Goal: Use online tool/utility: Utilize a website feature to perform a specific function

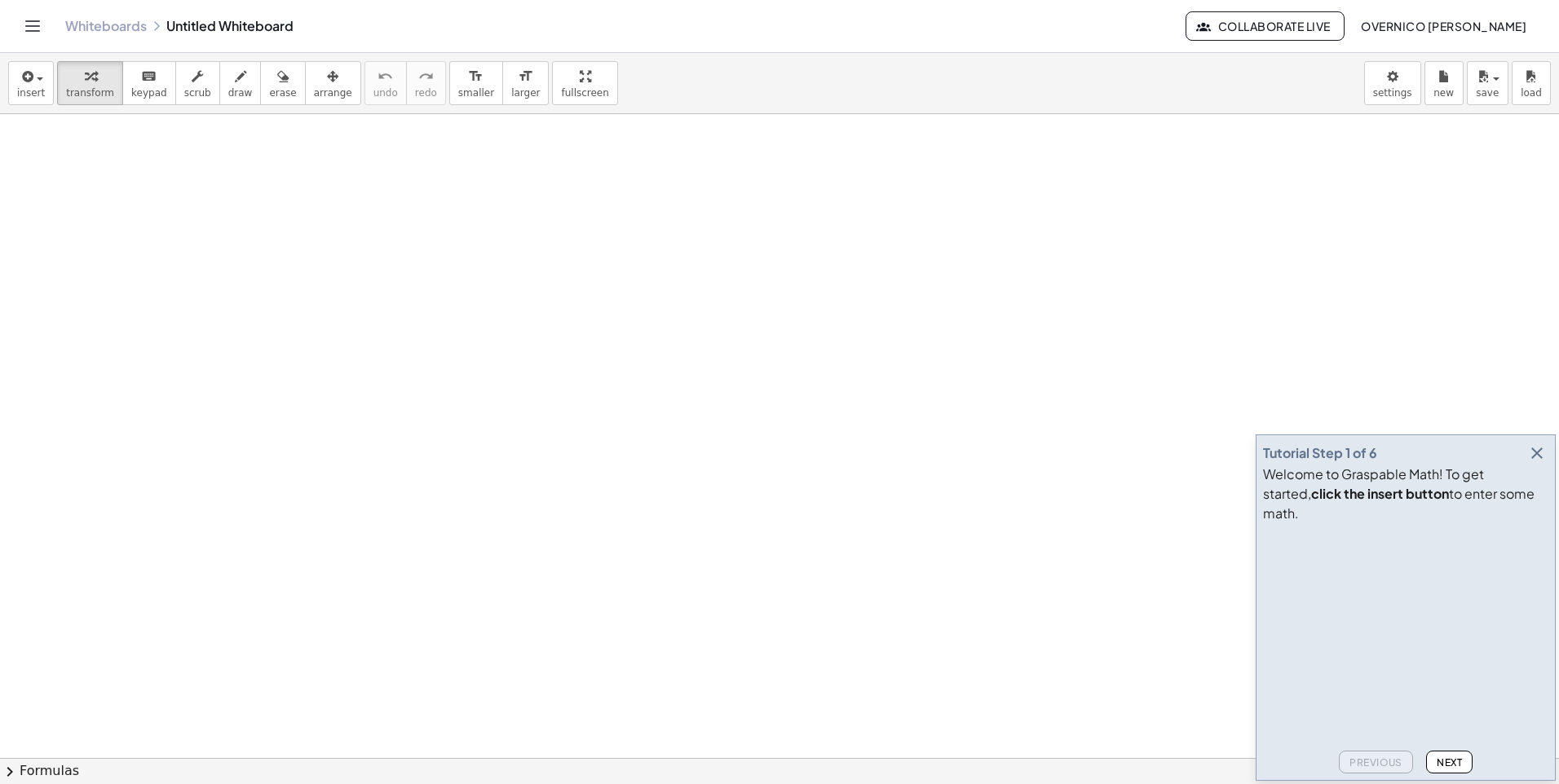
click at [1534, 463] on icon "button" at bounding box center [1537, 453] width 20 height 20
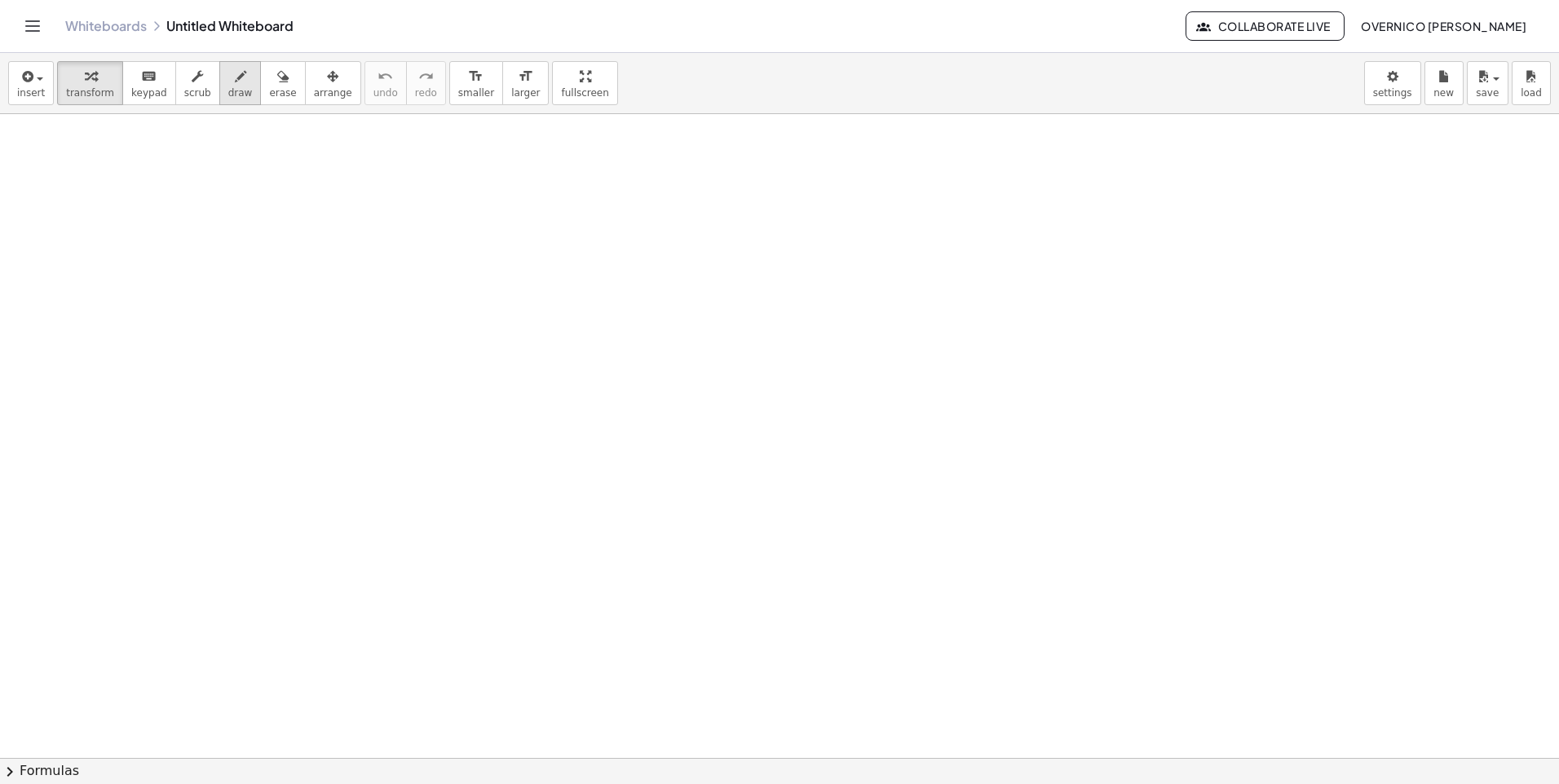
click at [228, 89] on span "draw" at bounding box center [240, 92] width 24 height 11
drag, startPoint x: 62, startPoint y: 154, endPoint x: 90, endPoint y: 180, distance: 38.2
drag, startPoint x: 95, startPoint y: 204, endPoint x: 115, endPoint y: 191, distance: 23.9
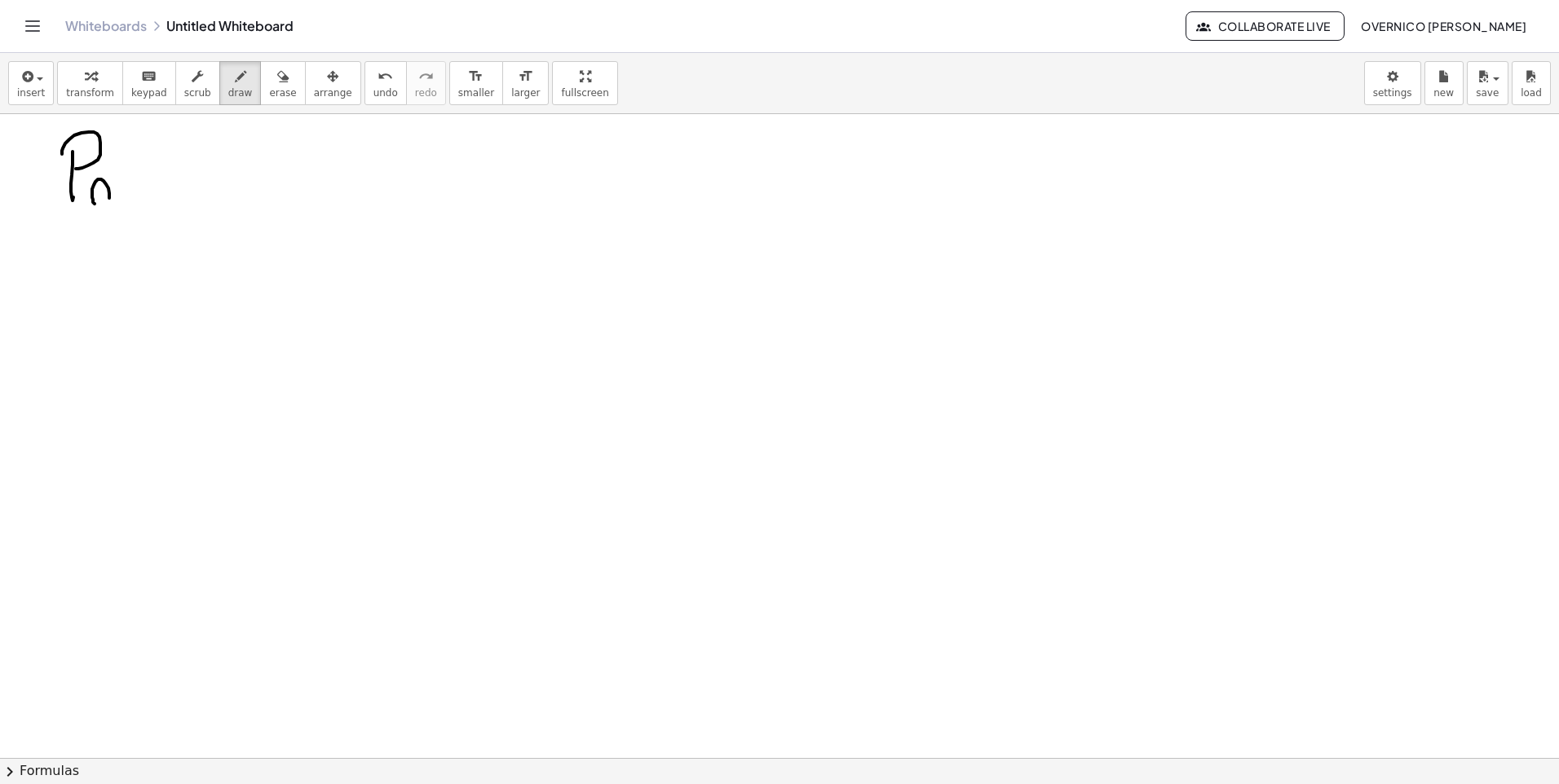
drag, startPoint x: 134, startPoint y: 167, endPoint x: 152, endPoint y: 173, distance: 19.0
drag, startPoint x: 140, startPoint y: 176, endPoint x: 166, endPoint y: 174, distance: 26.1
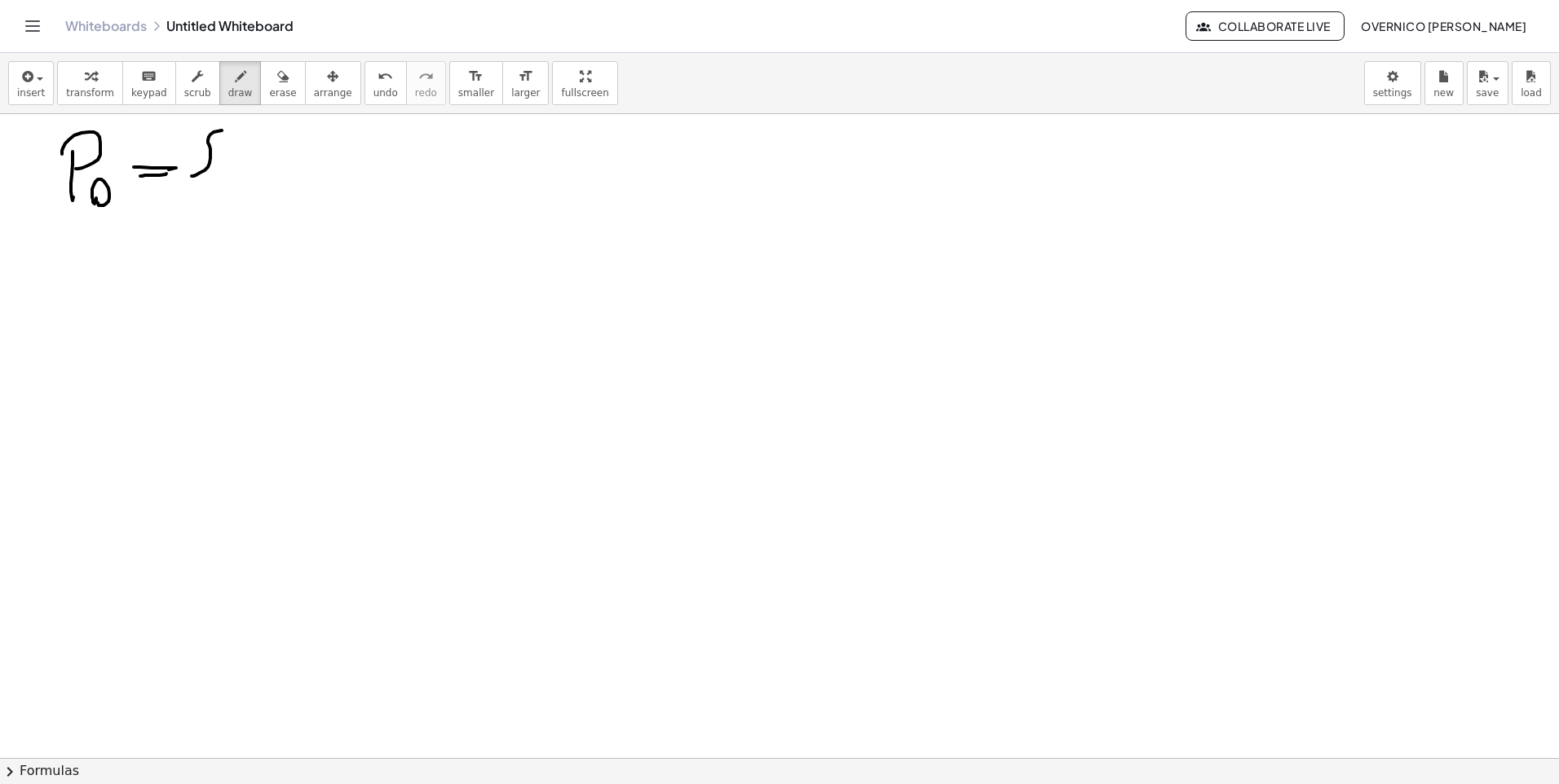
drag, startPoint x: 200, startPoint y: 173, endPoint x: 233, endPoint y: 134, distance: 51.1
drag, startPoint x: 196, startPoint y: 169, endPoint x: 230, endPoint y: 197, distance: 44.0
drag, startPoint x: 255, startPoint y: 149, endPoint x: 273, endPoint y: 200, distance: 54.1
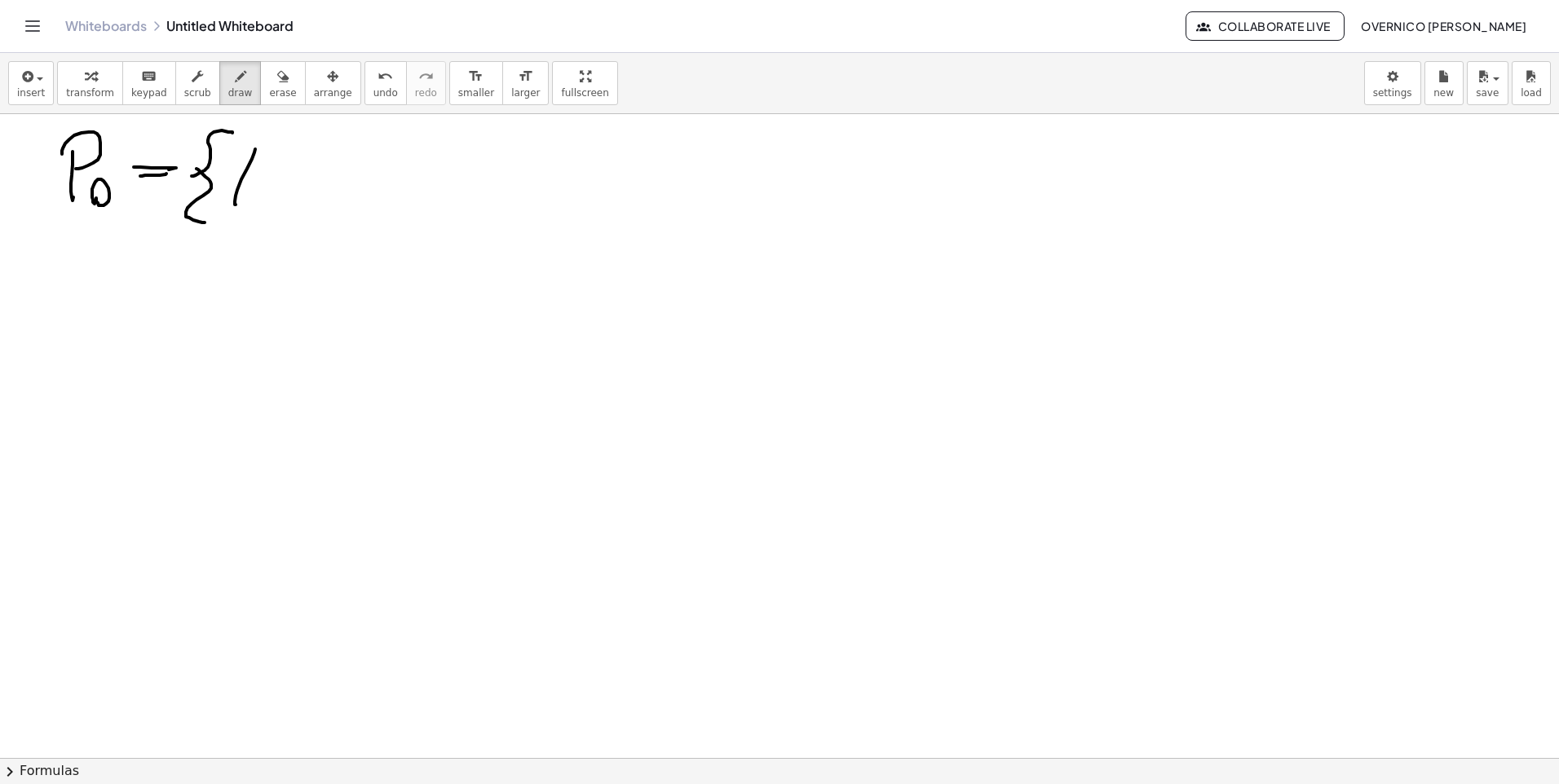
drag, startPoint x: 266, startPoint y: 144, endPoint x: 291, endPoint y: 172, distance: 37.5
drag, startPoint x: 293, startPoint y: 186, endPoint x: 321, endPoint y: 189, distance: 28.2
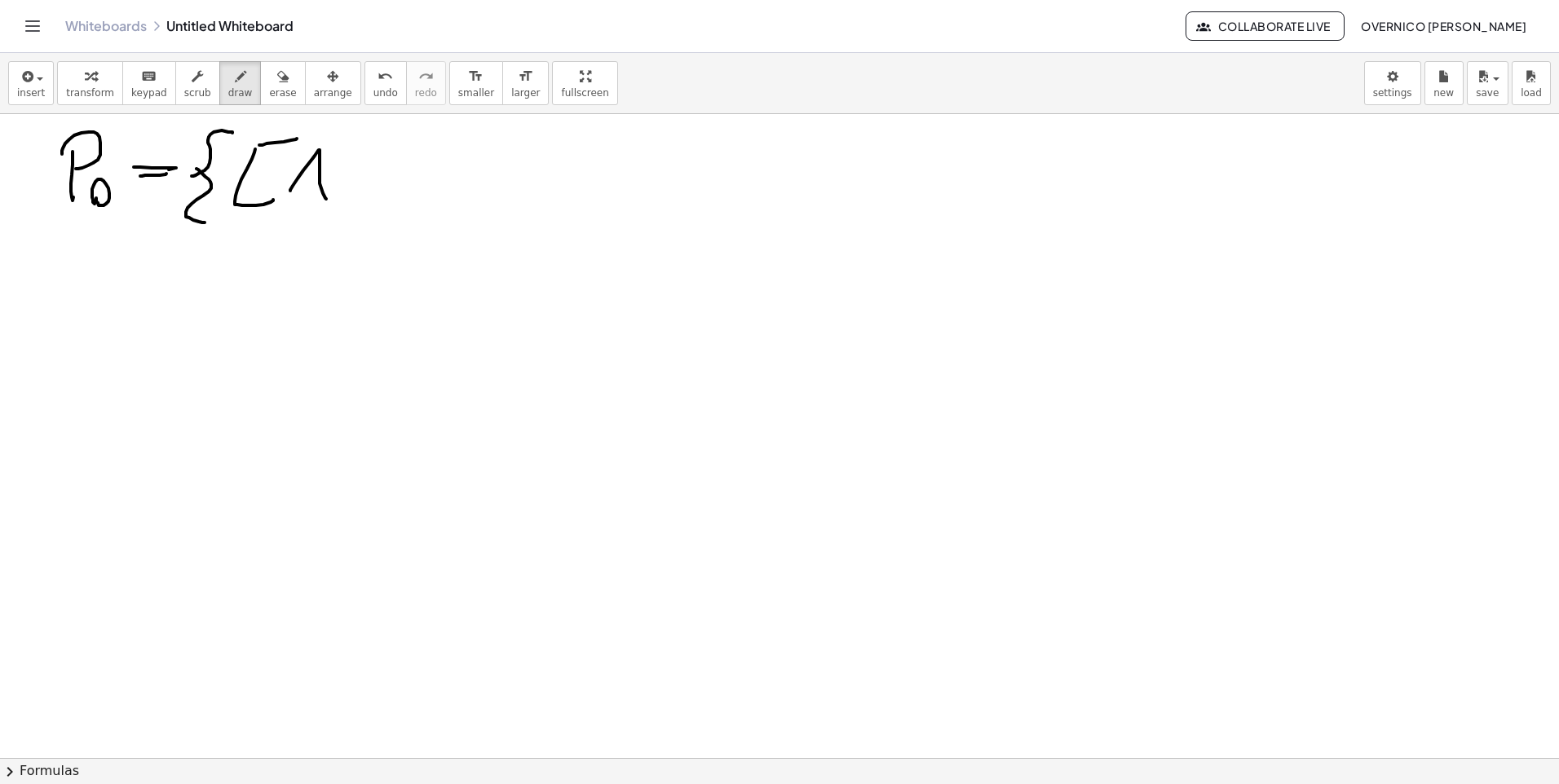
drag, startPoint x: 356, startPoint y: 195, endPoint x: 367, endPoint y: 204, distance: 14.2
drag, startPoint x: 388, startPoint y: 156, endPoint x: 395, endPoint y: 188, distance: 32.8
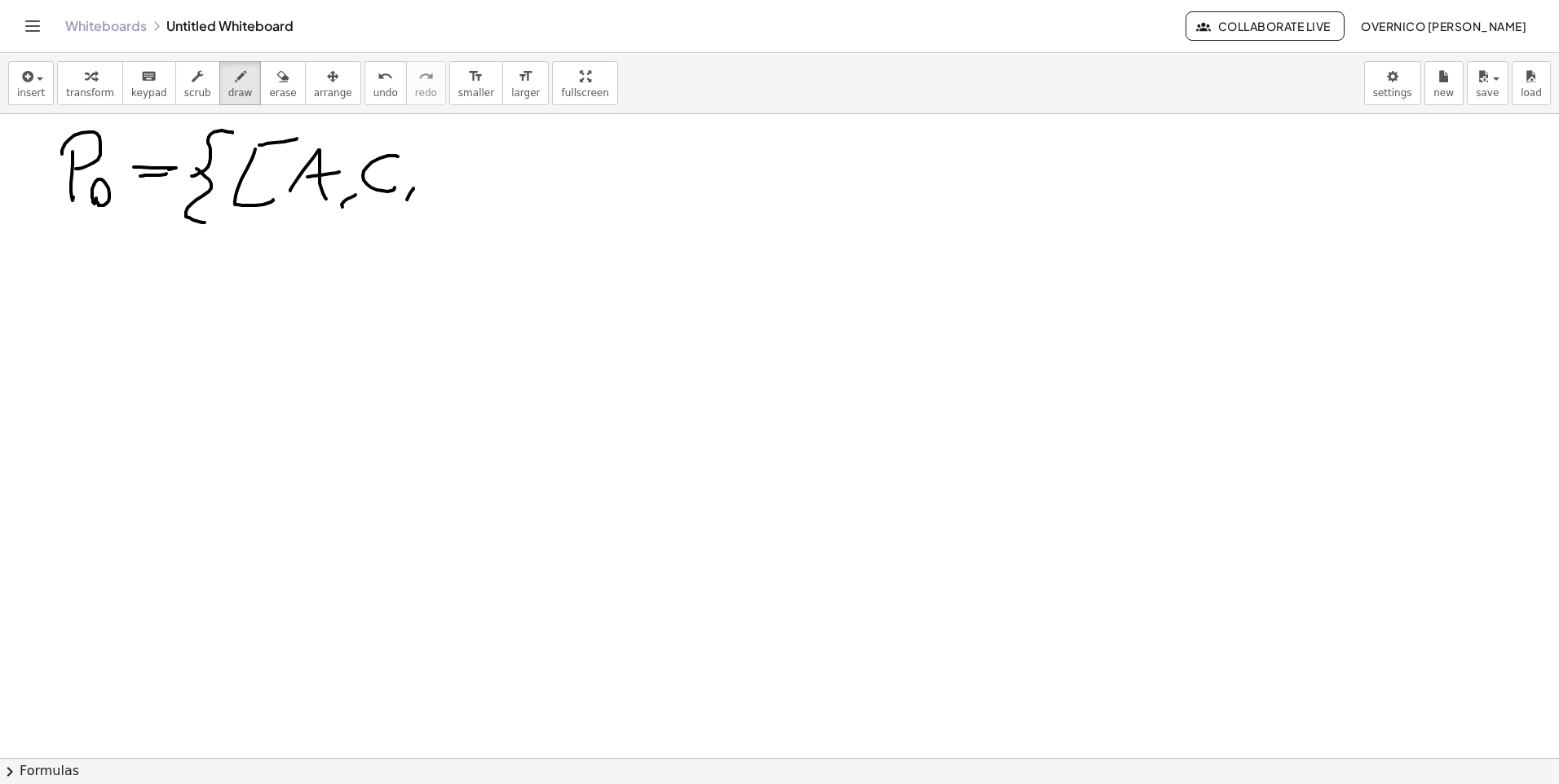
drag, startPoint x: 454, startPoint y: 157, endPoint x: 442, endPoint y: 193, distance: 37.9
drag, startPoint x: 483, startPoint y: 183, endPoint x: 494, endPoint y: 181, distance: 11.2
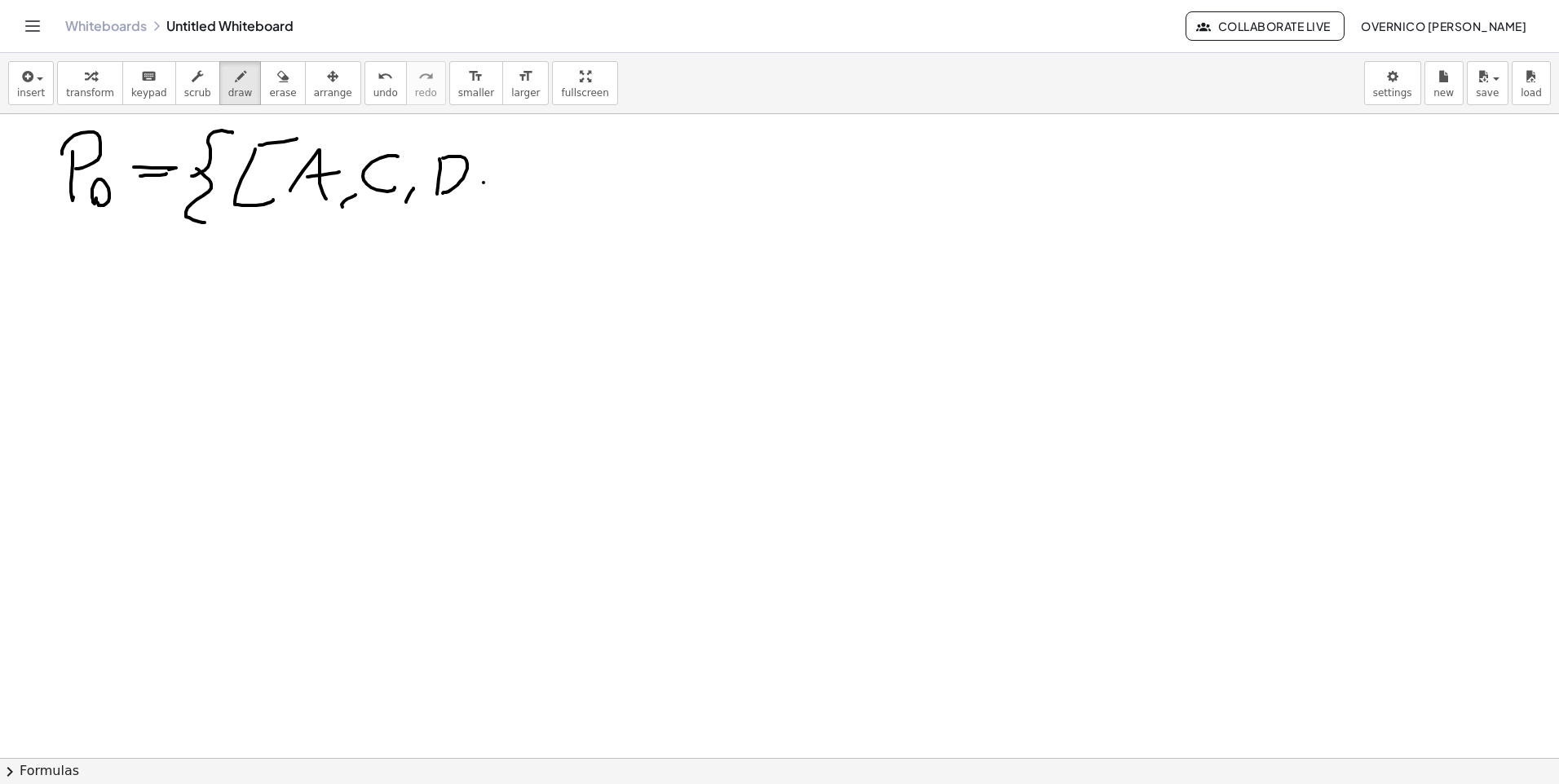
drag, startPoint x: 516, startPoint y: 162, endPoint x: 520, endPoint y: 179, distance: 17.5
drag, startPoint x: 548, startPoint y: 146, endPoint x: 571, endPoint y: 192, distance: 51.4
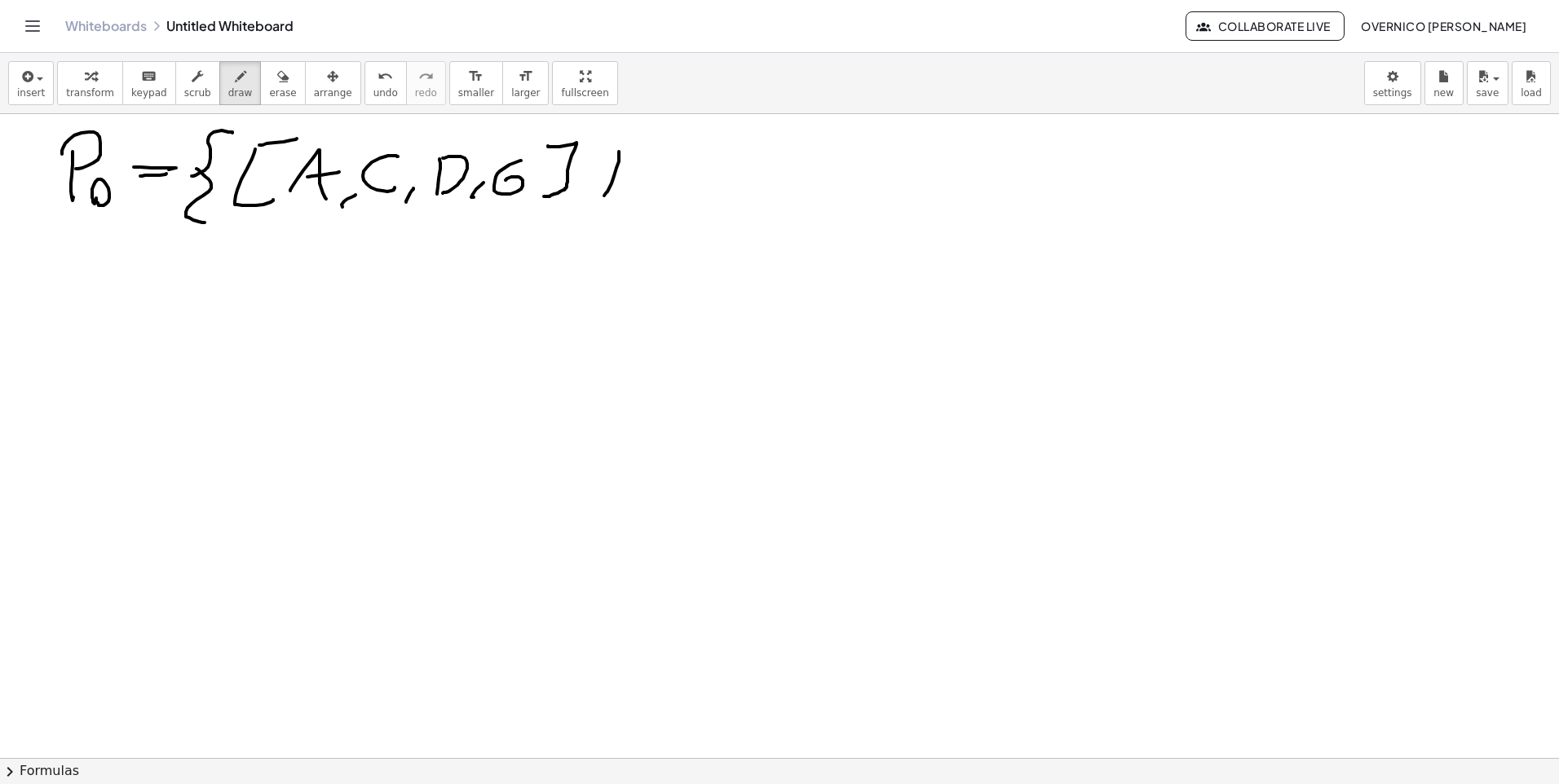
drag, startPoint x: 619, startPoint y: 152, endPoint x: 659, endPoint y: 196, distance: 59.5
drag, startPoint x: 626, startPoint y: 152, endPoint x: 655, endPoint y: 146, distance: 29.6
drag, startPoint x: 683, startPoint y: 151, endPoint x: 676, endPoint y: 179, distance: 28.9
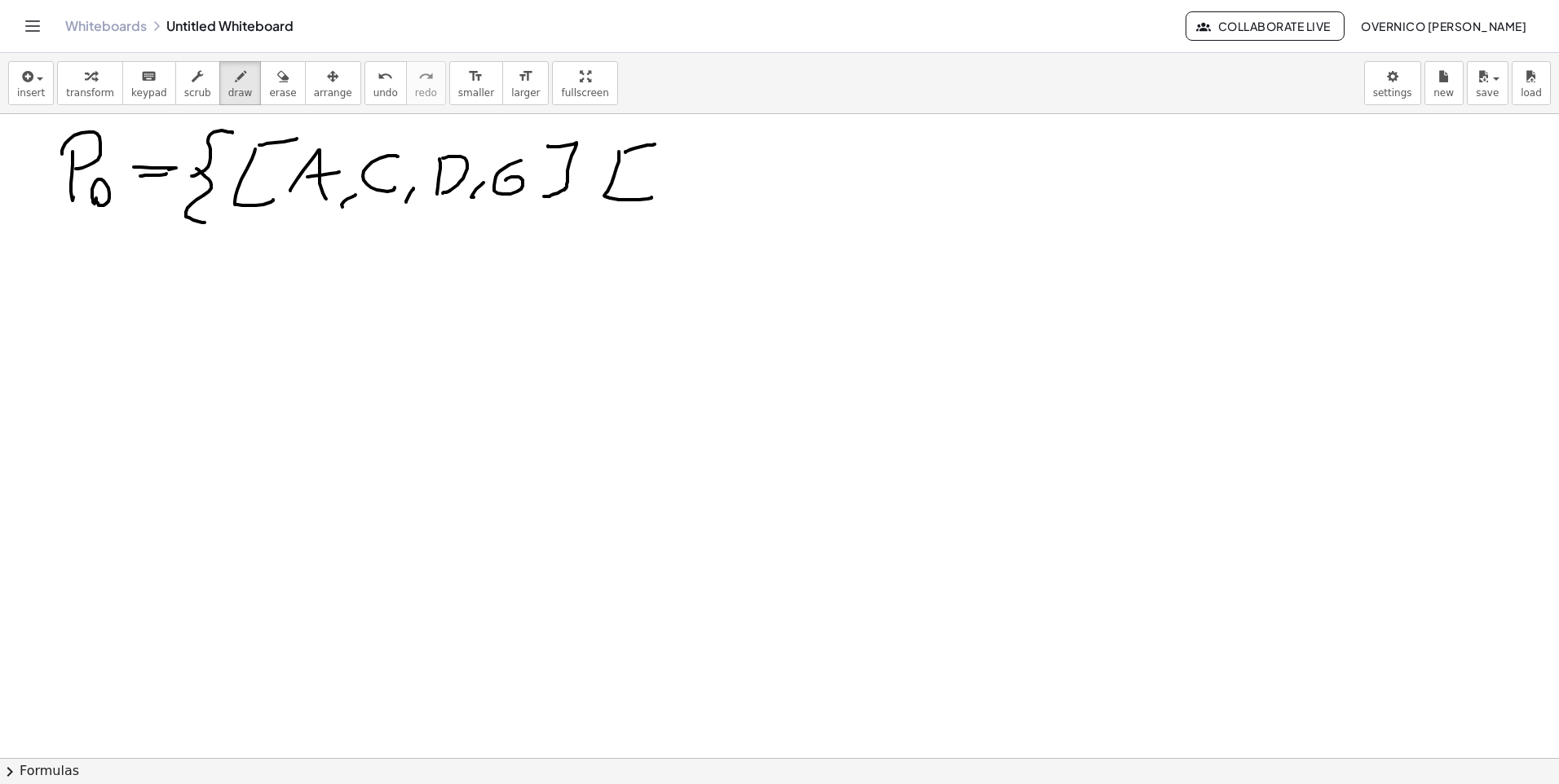
drag, startPoint x: 685, startPoint y: 146, endPoint x: 670, endPoint y: 176, distance: 33.5
drag, startPoint x: 697, startPoint y: 187, endPoint x: 695, endPoint y: 196, distance: 9.2
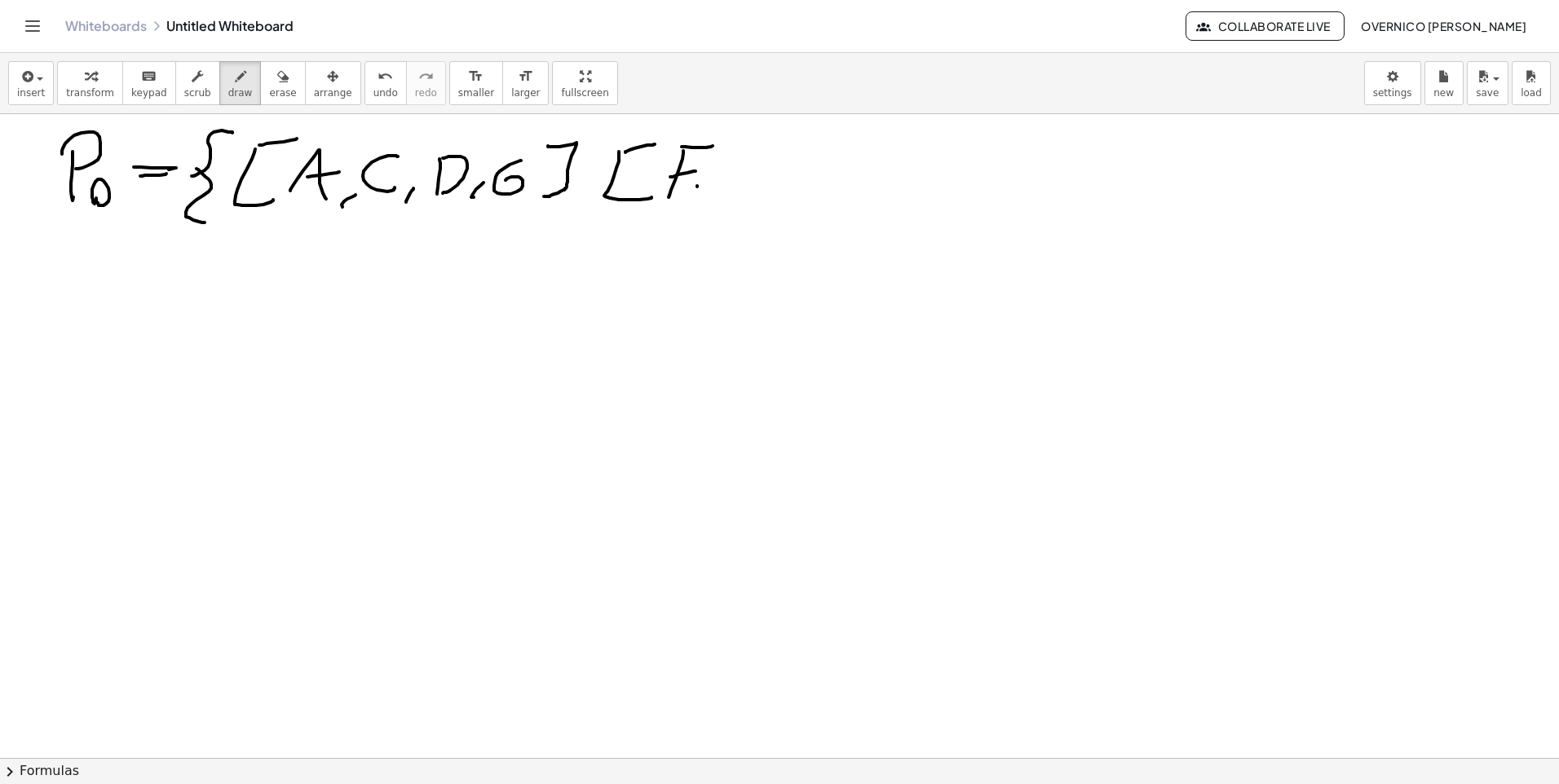
drag, startPoint x: 739, startPoint y: 162, endPoint x: 733, endPoint y: 188, distance: 26.7
drag, startPoint x: 738, startPoint y: 175, endPoint x: 759, endPoint y: 172, distance: 21.2
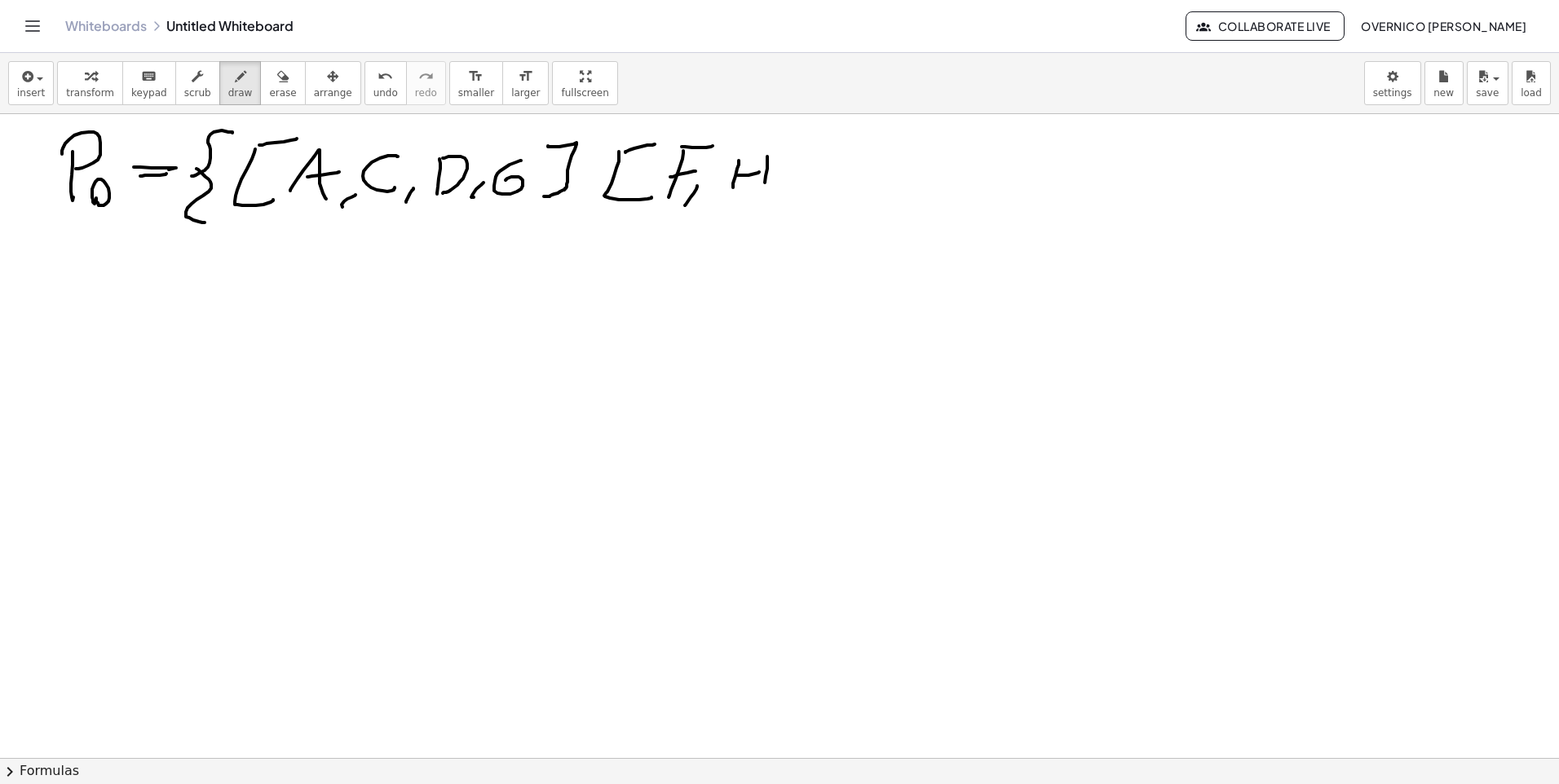
drag, startPoint x: 764, startPoint y: 183, endPoint x: 773, endPoint y: 184, distance: 9.1
drag, startPoint x: 793, startPoint y: 192, endPoint x: 815, endPoint y: 186, distance: 22.8
drag, startPoint x: 814, startPoint y: 157, endPoint x: 853, endPoint y: 154, distance: 39.1
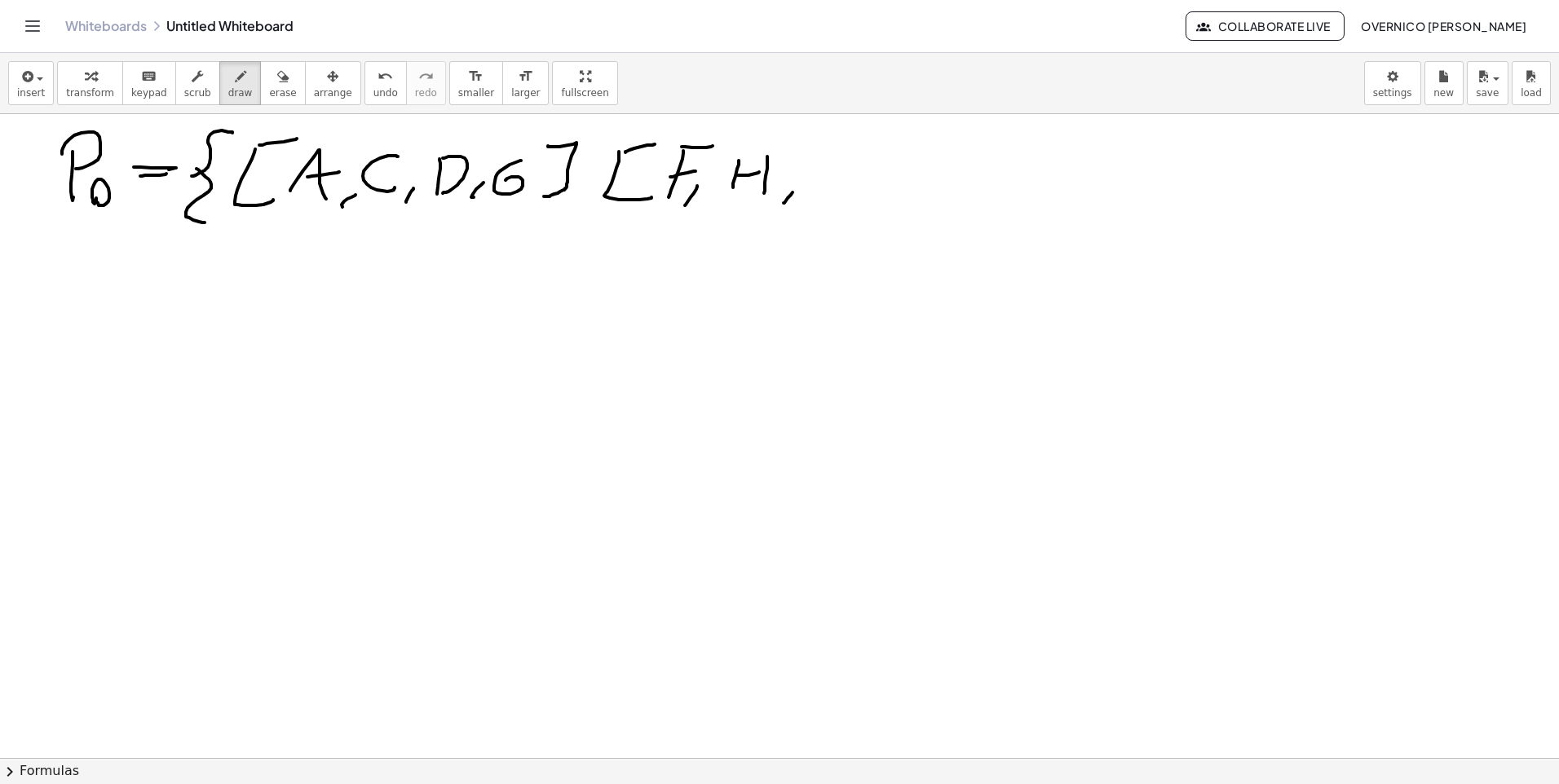
drag, startPoint x: 825, startPoint y: 160, endPoint x: 815, endPoint y: 179, distance: 21.5
drag, startPoint x: 851, startPoint y: 190, endPoint x: 887, endPoint y: 172, distance: 40.2
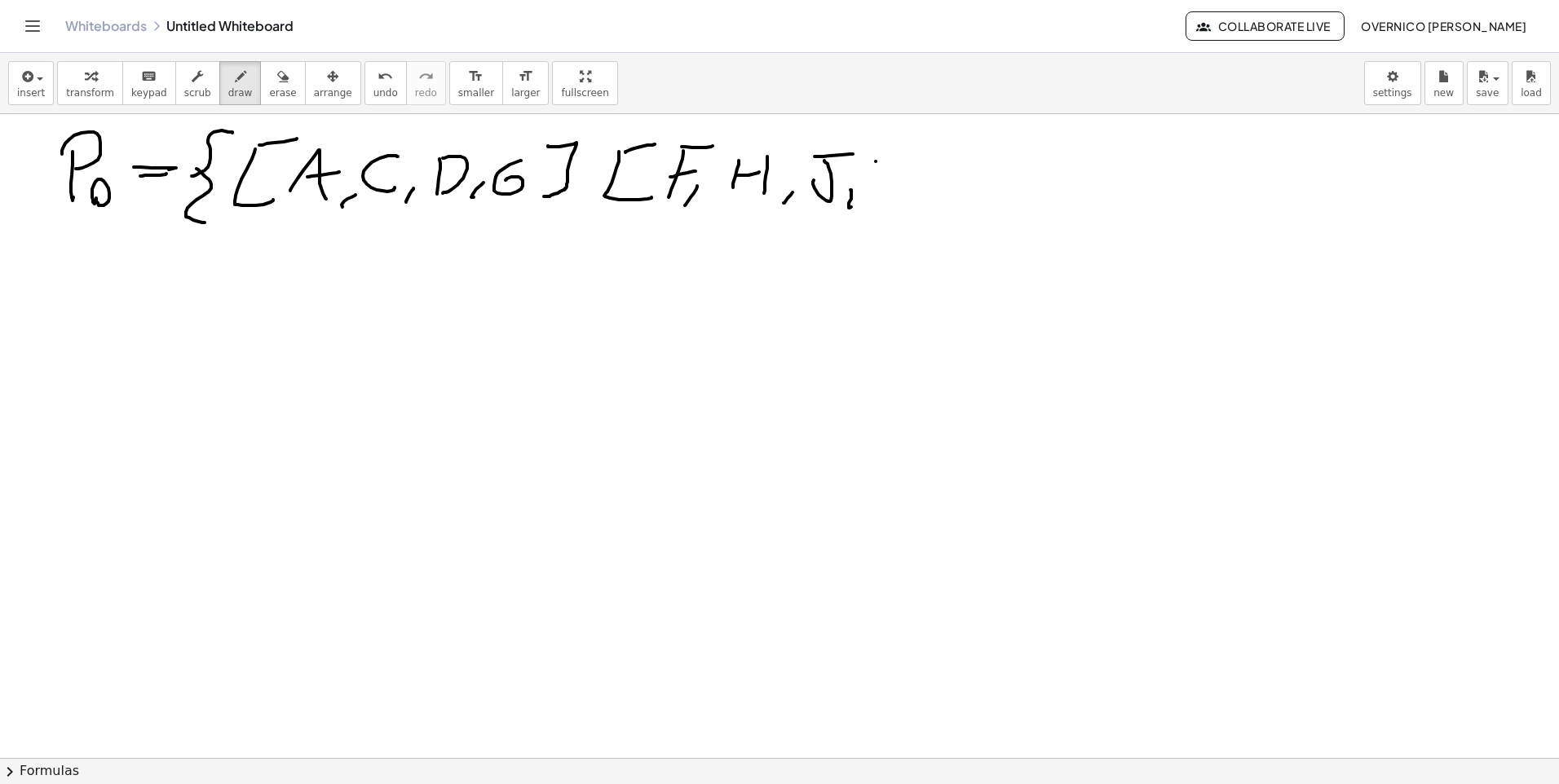
drag, startPoint x: 876, startPoint y: 161, endPoint x: 870, endPoint y: 181, distance: 20.9
drag, startPoint x: 876, startPoint y: 178, endPoint x: 904, endPoint y: 156, distance: 35.6
drag, startPoint x: 879, startPoint y: 174, endPoint x: 890, endPoint y: 184, distance: 14.9
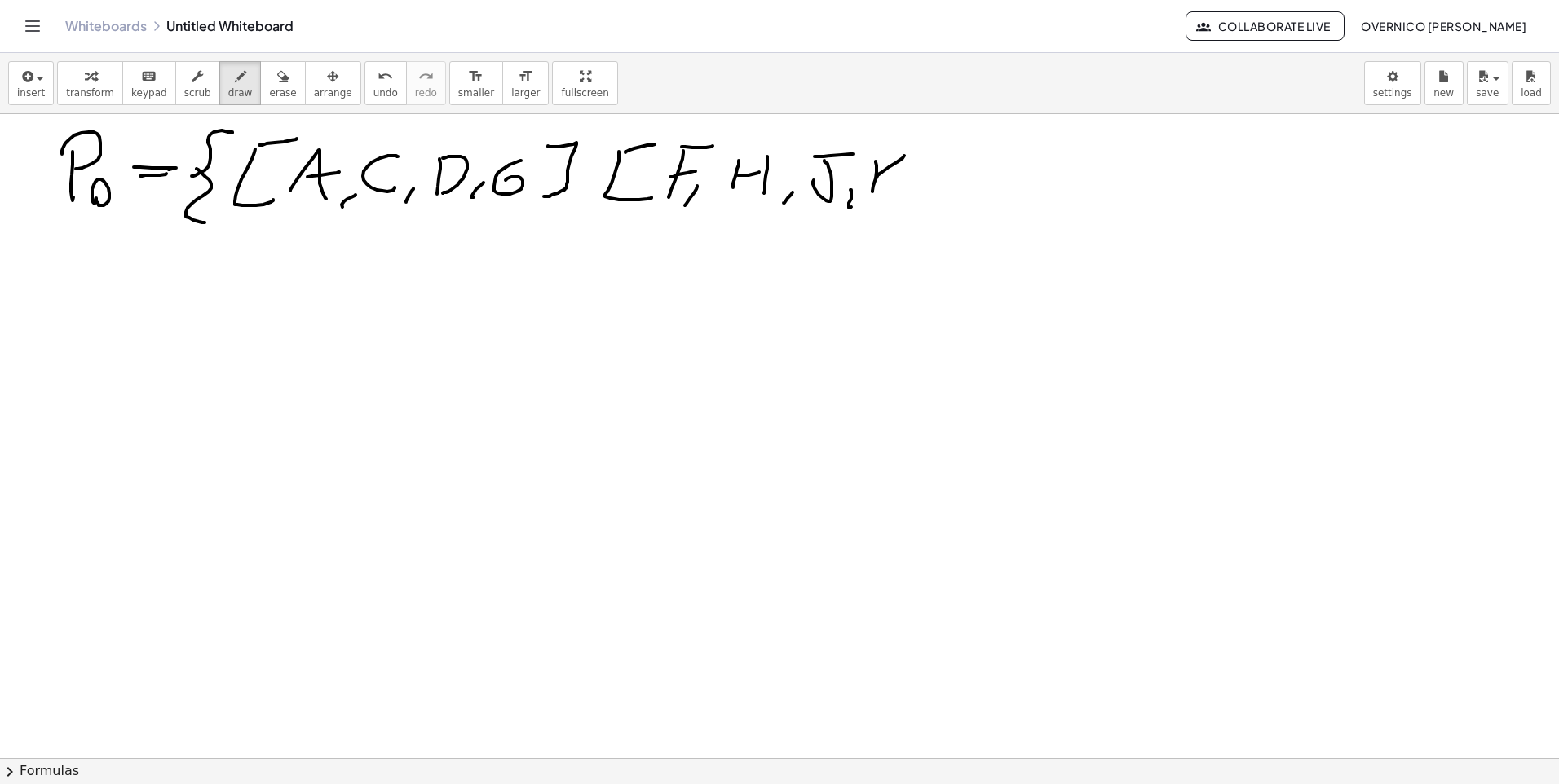
drag
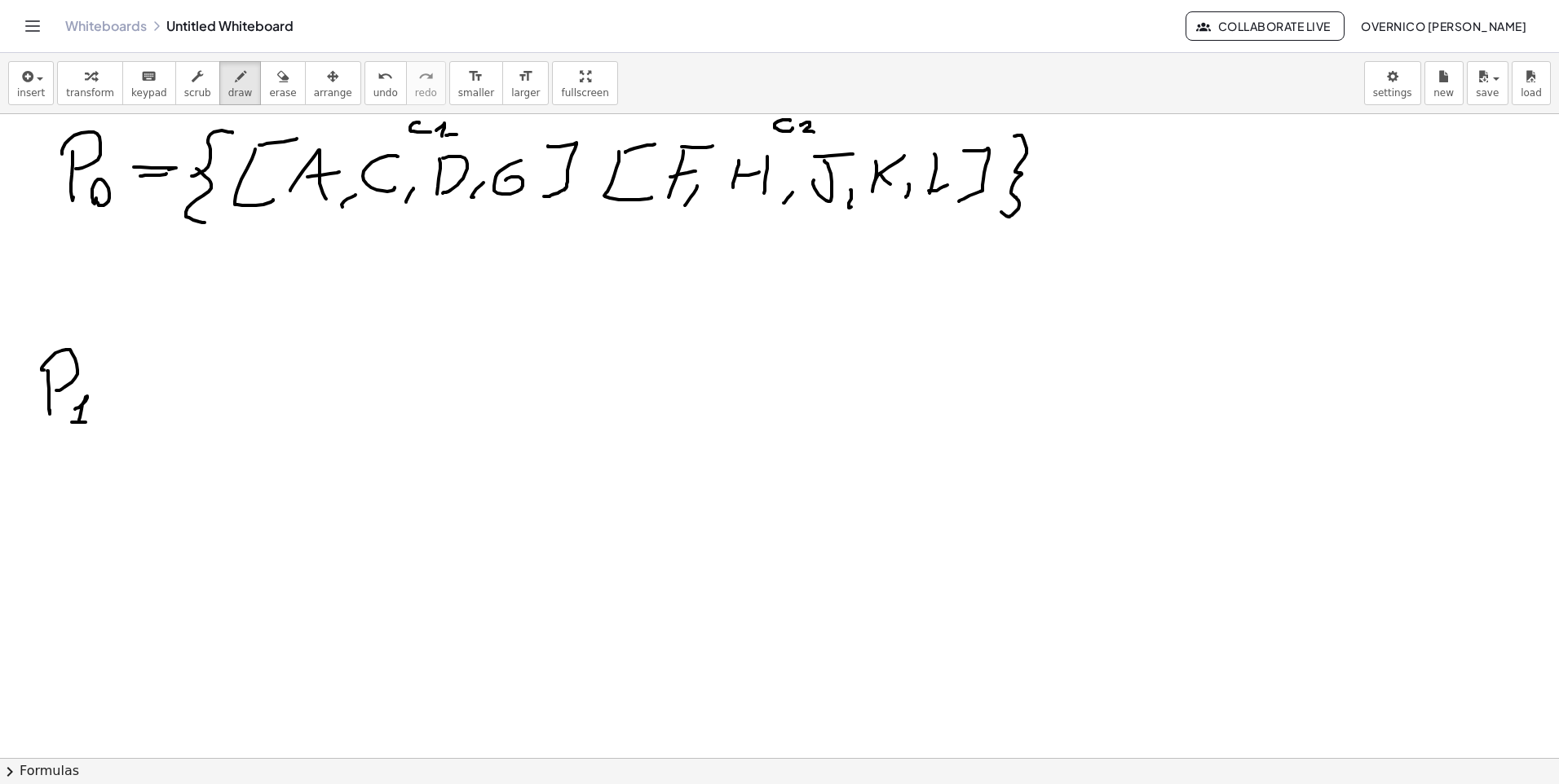
click at [373, 87] on span "undo" at bounding box center [385, 92] width 24 height 11
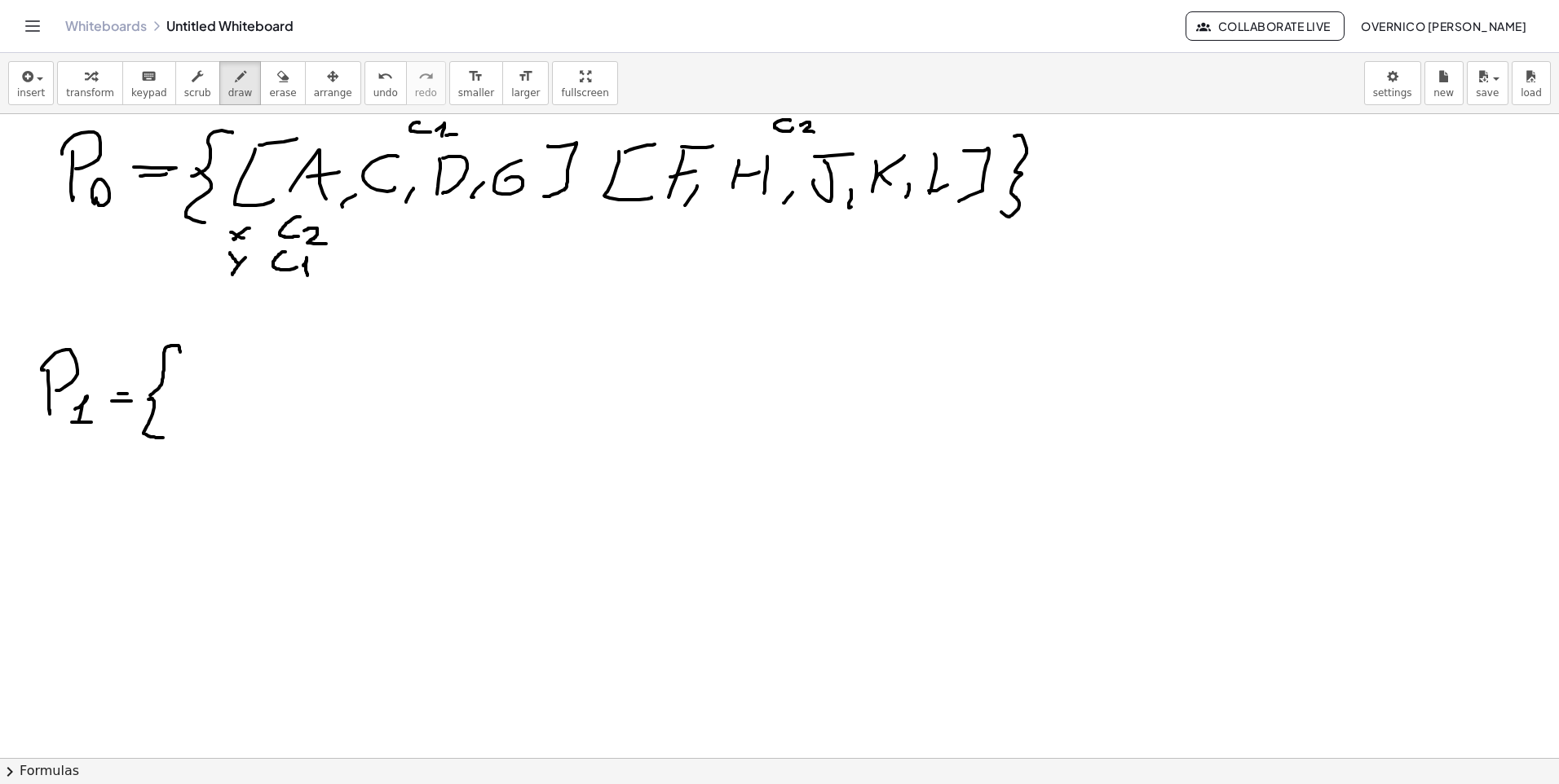
click at [0, 582] on html "Graspable Math Activities Whiteboards Classes Account v1.28.4 | Privacy policy …" at bounding box center [779, 392] width 1559 height 784
click at [269, 96] on span "erase" at bounding box center [282, 92] width 27 height 11
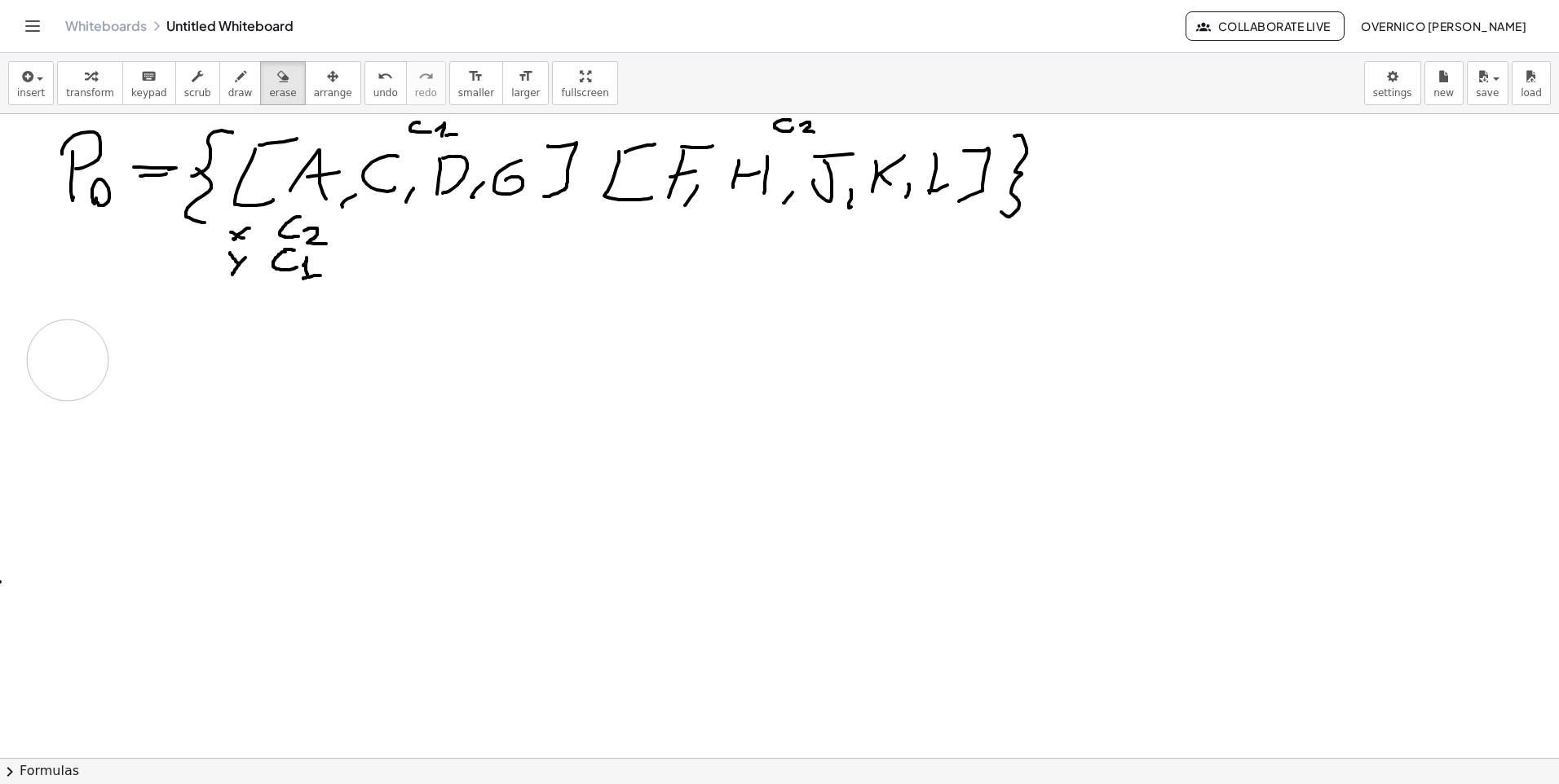
drag, startPoint x: 123, startPoint y: 370, endPoint x: 53, endPoint y: 340, distance: 76.2
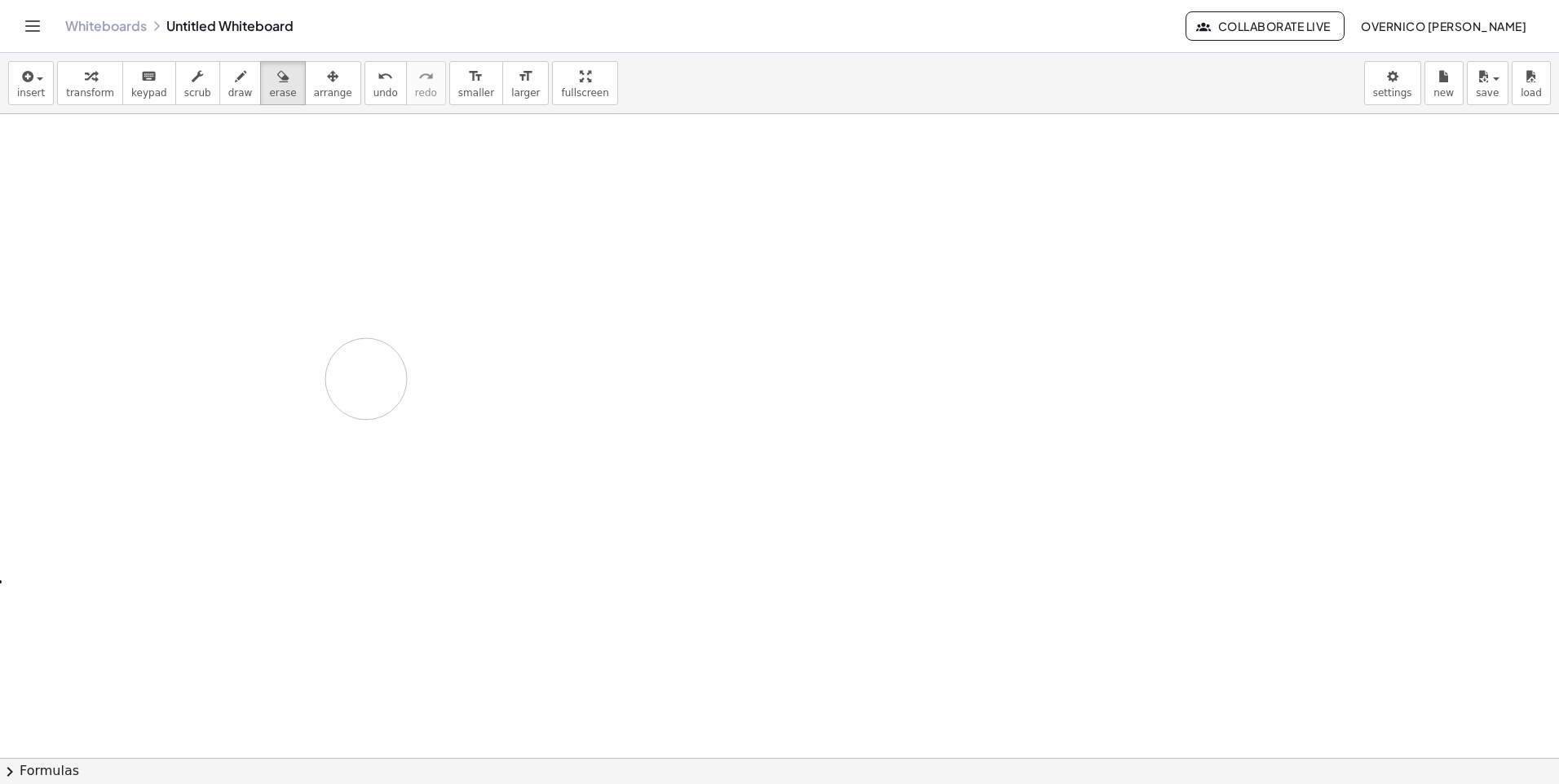
drag, startPoint x: 57, startPoint y: 238, endPoint x: 452, endPoint y: 465, distance: 455.6
click at [0, 336] on html "Graspable Math Activities Whiteboards Classes Account v1.28.4 | Privacy policy …" at bounding box center [779, 392] width 1559 height 784
